Goal: Check status: Check status

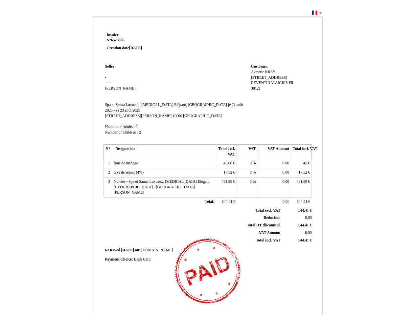
click at [113, 35] on span "Invoice" at bounding box center [113, 35] width 12 height 4
click at [119, 40] on span "6523006" at bounding box center [117, 40] width 13 height 4
click at [110, 66] on span "Seller:" at bounding box center [110, 66] width 11 height 4
click at [119, 88] on span "[PERSON_NAME]" at bounding box center [120, 88] width 31 height 4
click at [143, 105] on span "Spa et Sauna Luxueux, [MEDICAL_DATA] Elégant, [GEOGRAPHIC_DATA]" at bounding box center [166, 105] width 122 height 4
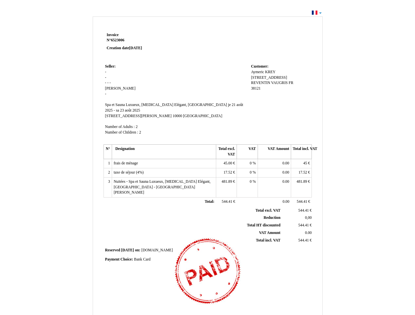
click at [208, 105] on span "je 21 août 2025 - sa 23 août 2025" at bounding box center [174, 108] width 138 height 10
click at [123, 114] on span "[STREET_ADDRESS][PERSON_NAME]" at bounding box center [138, 116] width 67 height 4
click at [172, 114] on span "10000" at bounding box center [177, 116] width 10 height 4
click at [183, 114] on span "[GEOGRAPHIC_DATA]" at bounding box center [202, 116] width 39 height 4
click at [120, 125] on span "Number of Adults :" at bounding box center [120, 127] width 30 height 4
